Goal: Information Seeking & Learning: Learn about a topic

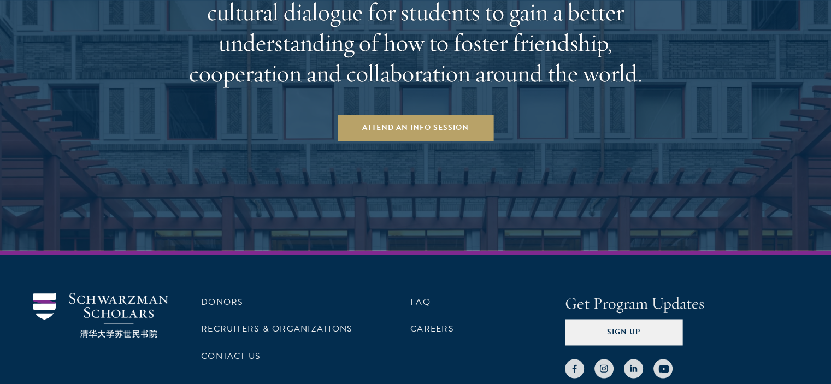
scroll to position [1812, 0]
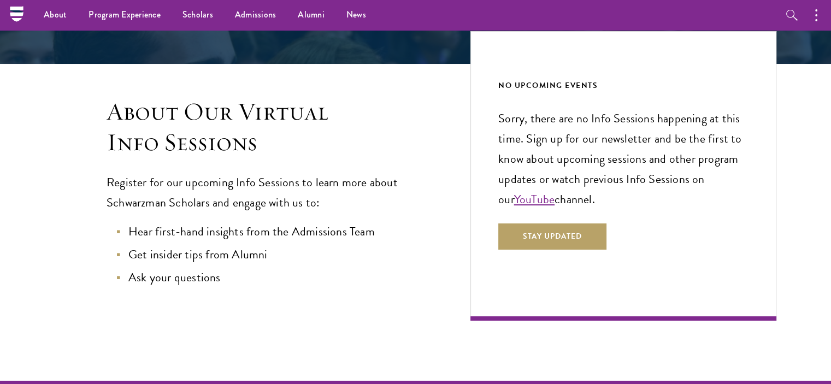
scroll to position [364, 0]
